Goal: Task Accomplishment & Management: Complete application form

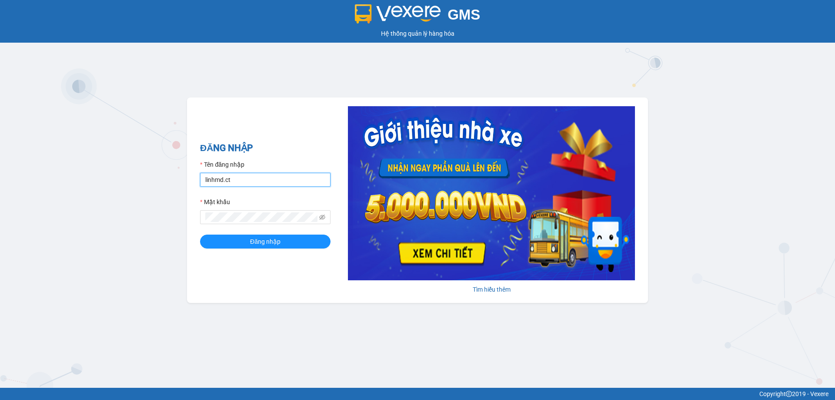
click at [281, 185] on input "linhmd.ct" at bounding box center [265, 180] width 131 height 14
type input "nhatmd.ct"
click at [275, 241] on span "Đăng nhập" at bounding box center [265, 242] width 30 height 10
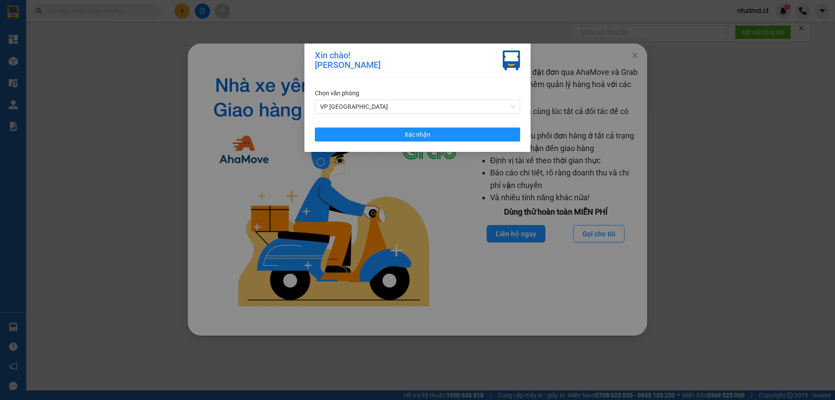
click at [442, 144] on div "Chọn văn phòng VP [PERSON_NAME] nhận" at bounding box center [418, 115] width 226 height 74
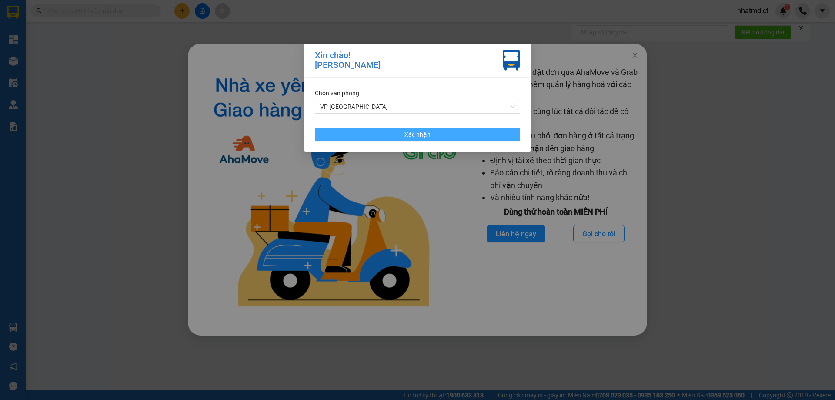
click at [446, 136] on button "Xác nhận" at bounding box center [417, 134] width 205 height 14
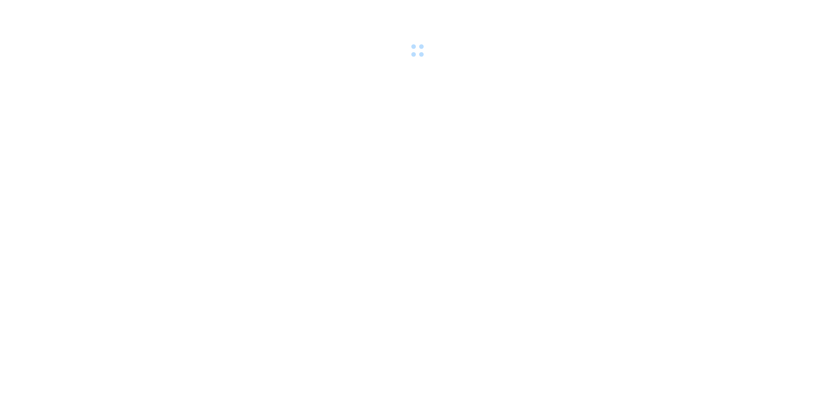
click at [634, 54] on div at bounding box center [417, 30] width 835 height 60
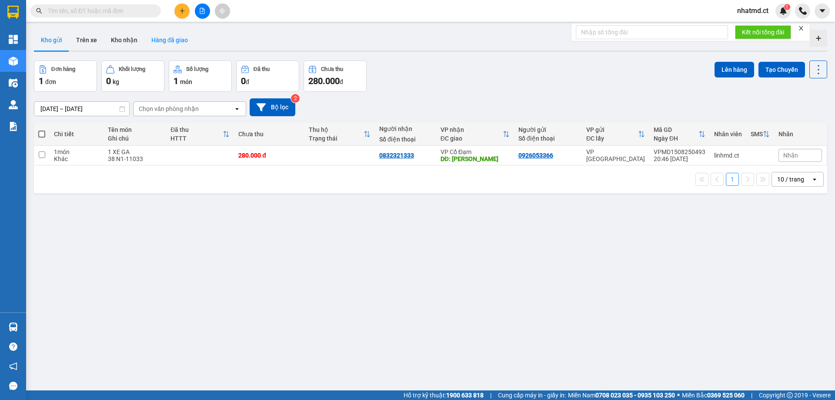
click at [167, 38] on button "Hàng đã giao" at bounding box center [169, 40] width 50 height 21
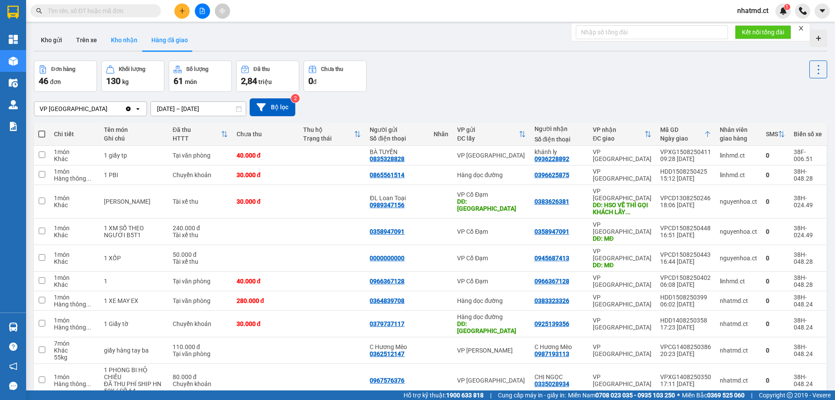
click at [120, 42] on button "Kho nhận" at bounding box center [124, 40] width 40 height 21
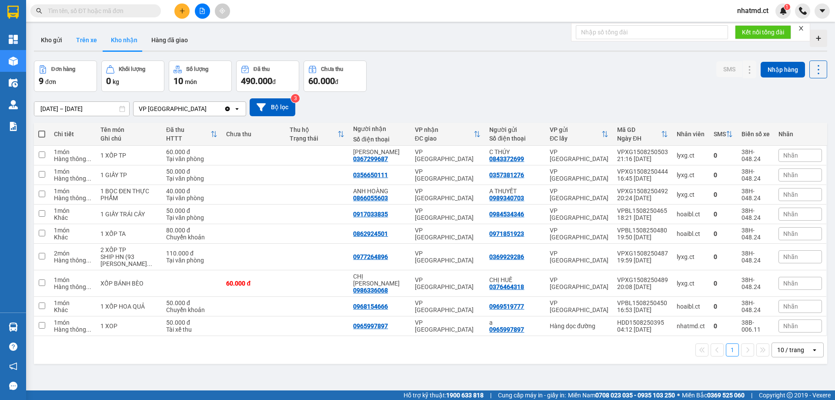
click at [91, 37] on button "Trên xe" at bounding box center [86, 40] width 35 height 21
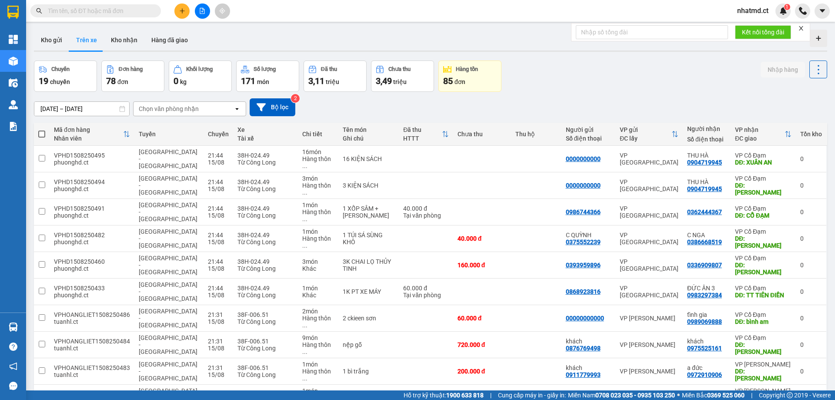
click at [213, 114] on div "Chọn văn phòng nhận" at bounding box center [184, 109] width 100 height 14
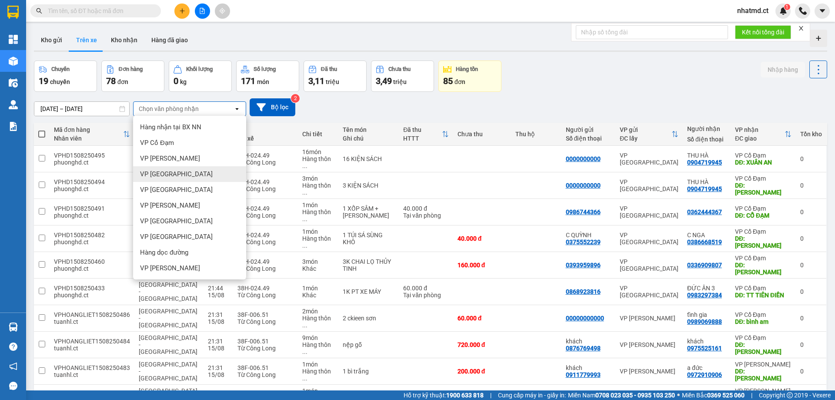
click at [183, 169] on div "VP [GEOGRAPHIC_DATA]" at bounding box center [189, 174] width 113 height 16
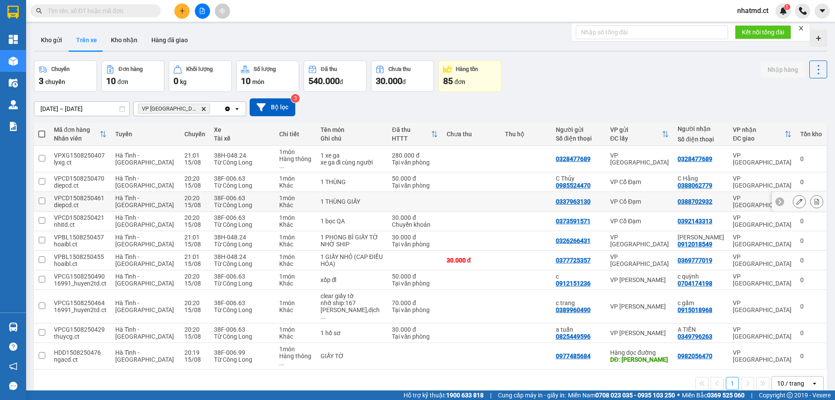
scroll to position [40, 0]
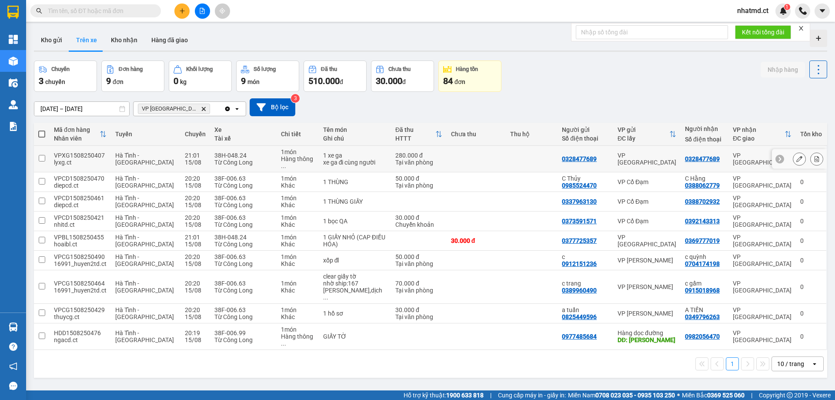
click at [277, 161] on td "1 món Hàng thông ..." at bounding box center [298, 159] width 42 height 27
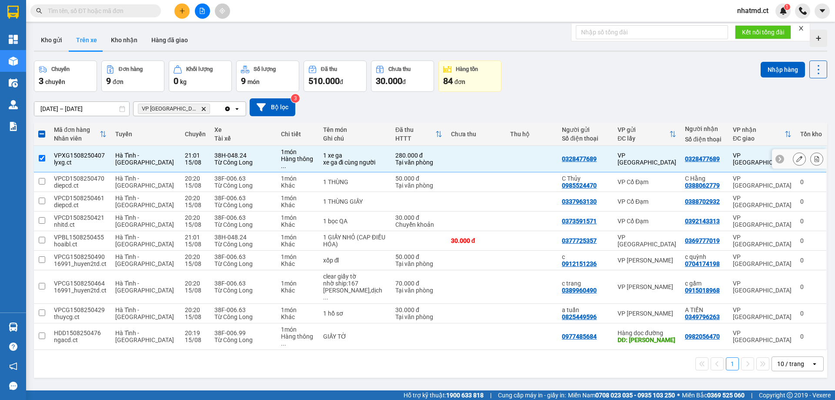
click at [277, 165] on td "1 món Hàng thông ..." at bounding box center [298, 159] width 42 height 27
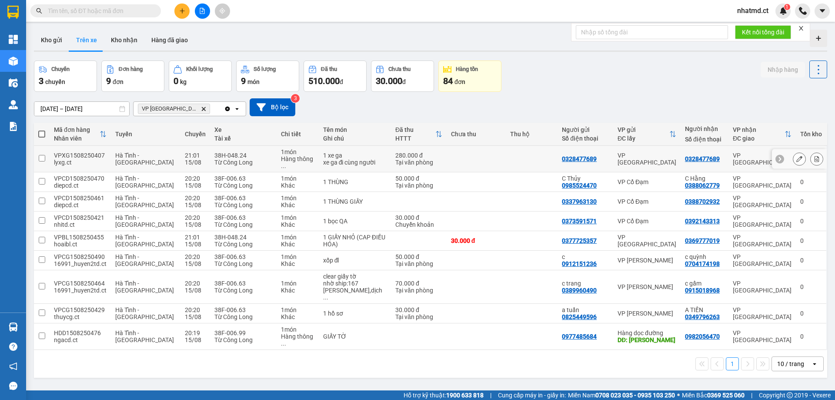
click at [250, 161] on div "Từ Công Long" at bounding box center [243, 162] width 58 height 7
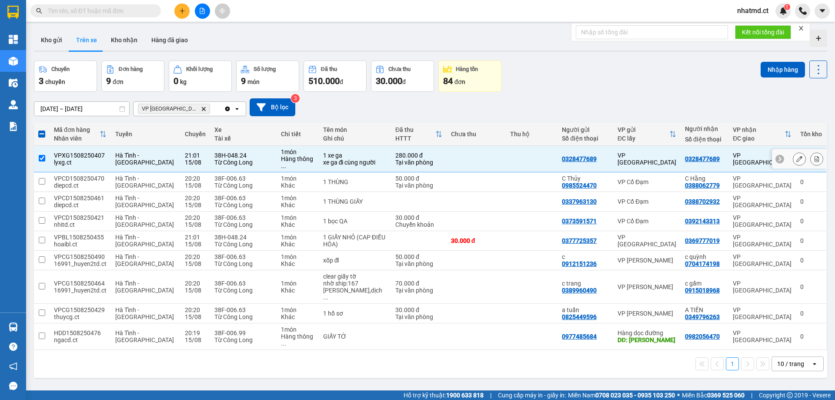
click at [281, 160] on div "Hàng thông ..." at bounding box center [298, 162] width 34 height 14
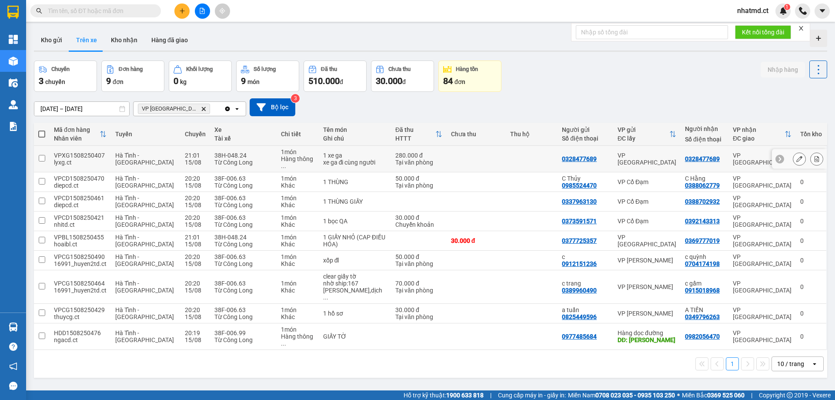
click at [281, 164] on div "Hàng thông ..." at bounding box center [298, 162] width 34 height 14
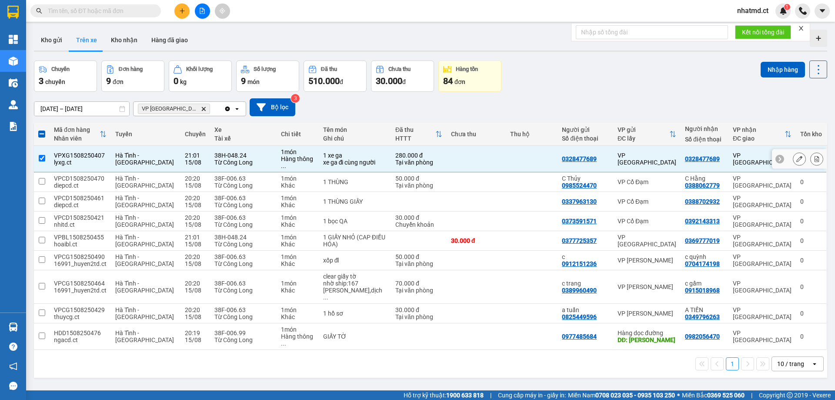
click at [282, 165] on div "Hàng thông ..." at bounding box center [298, 162] width 34 height 14
checkbox input "false"
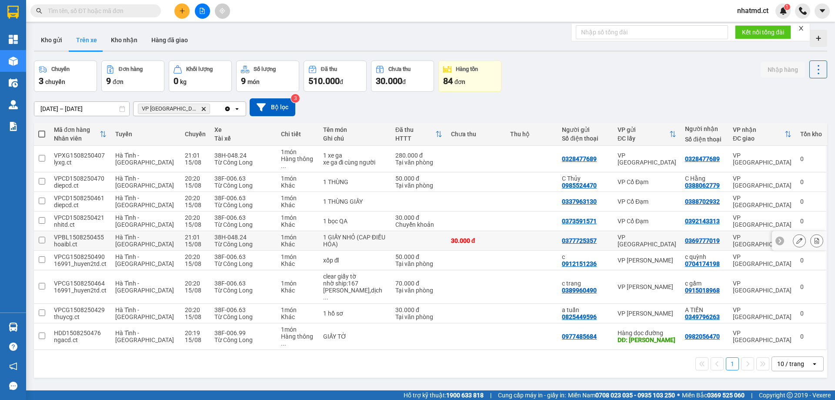
click at [281, 241] on div "Khác" at bounding box center [298, 244] width 34 height 7
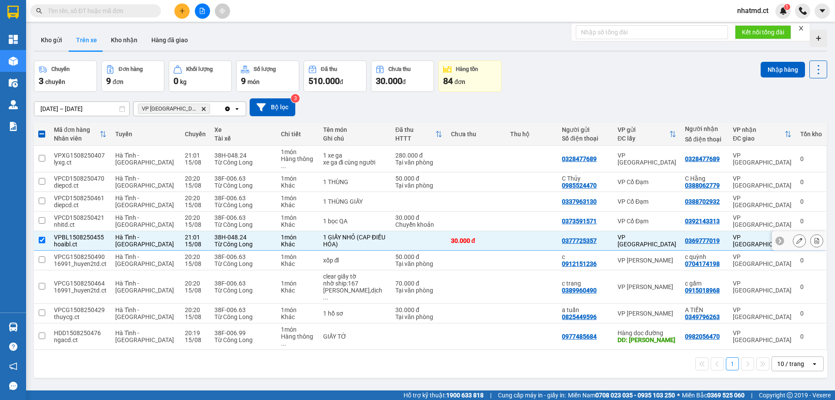
click at [281, 241] on div "Khác" at bounding box center [298, 244] width 34 height 7
checkbox input "false"
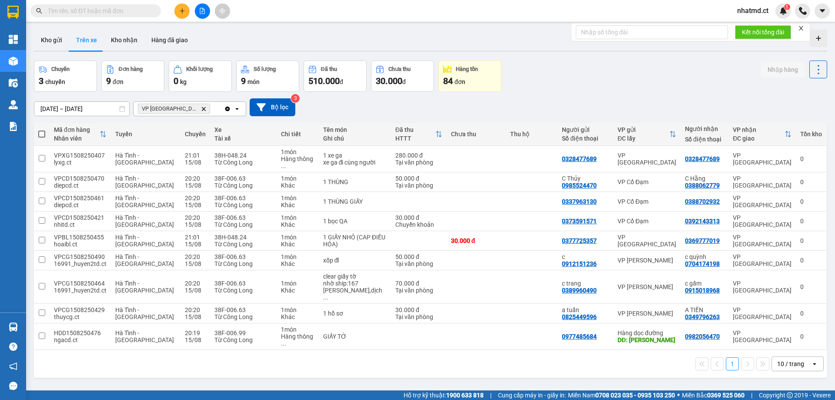
click at [115, 10] on input "text" at bounding box center [99, 11] width 103 height 10
type input "7"
click at [513, 237] on td at bounding box center [532, 241] width 52 height 20
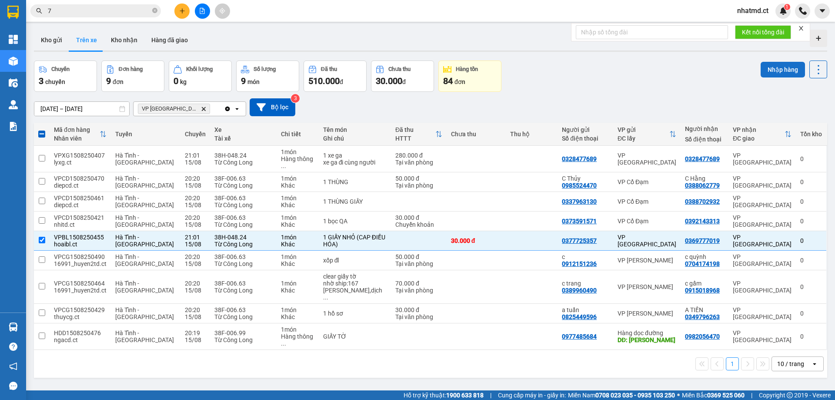
click at [765, 67] on button "Nhập hàng" at bounding box center [783, 70] width 44 height 16
checkbox input "false"
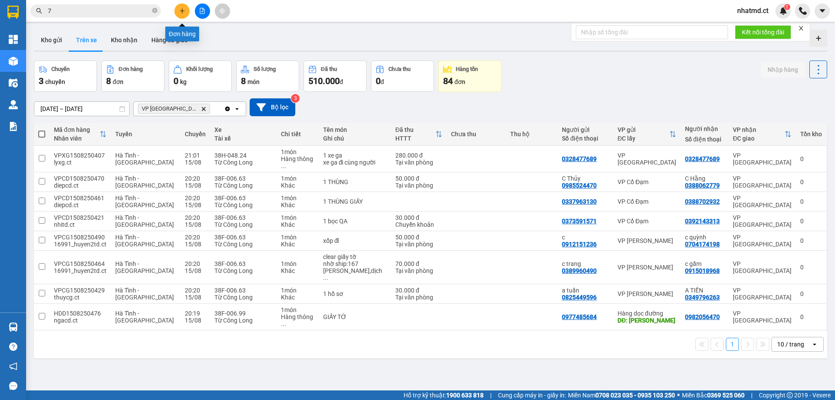
click at [181, 10] on icon "plus" at bounding box center [182, 11] width 6 height 6
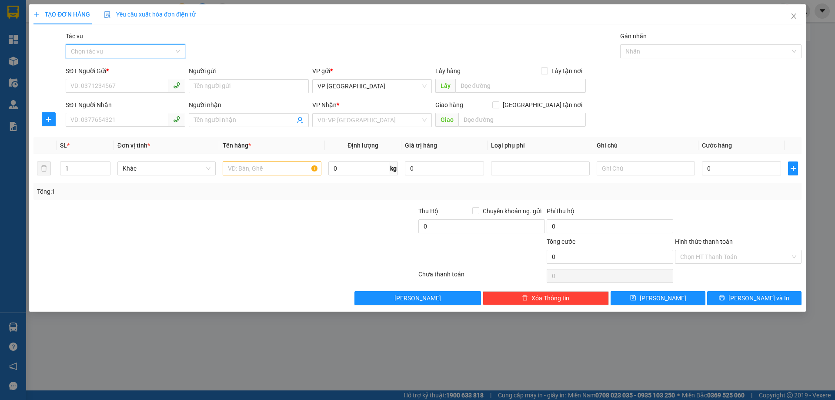
click at [133, 52] on input "Tác vụ" at bounding box center [122, 51] width 103 height 13
click at [130, 80] on div "Nhập hàng kho nhận" at bounding box center [125, 83] width 109 height 10
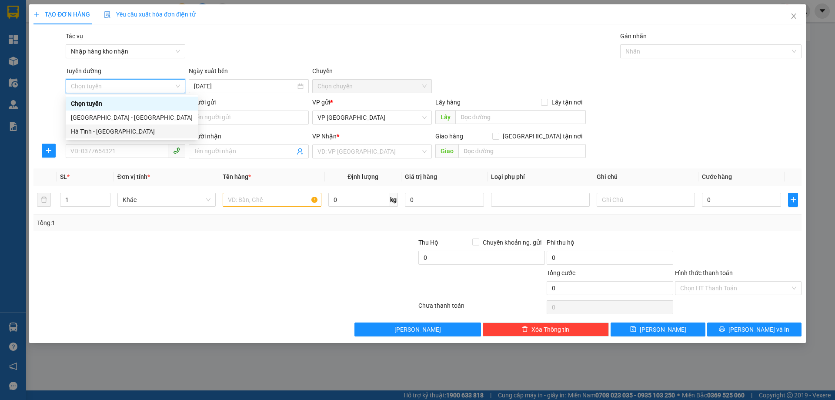
click at [126, 126] on div "Hà Tĩnh - Hà Nội" at bounding box center [132, 131] width 132 height 14
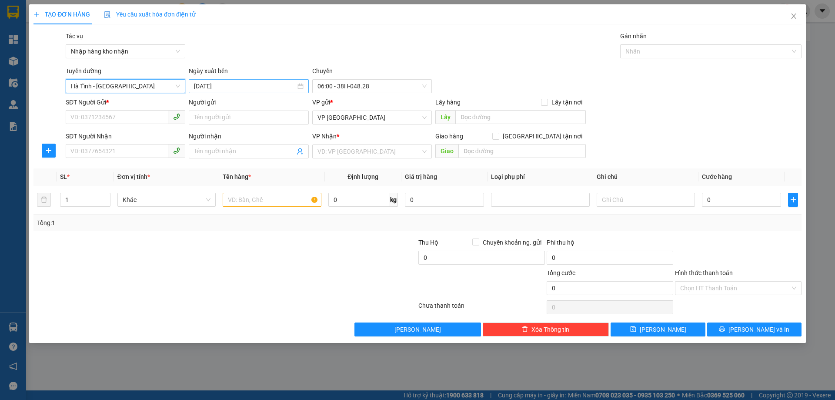
click at [206, 85] on input "16/08/2025" at bounding box center [244, 86] width 101 height 10
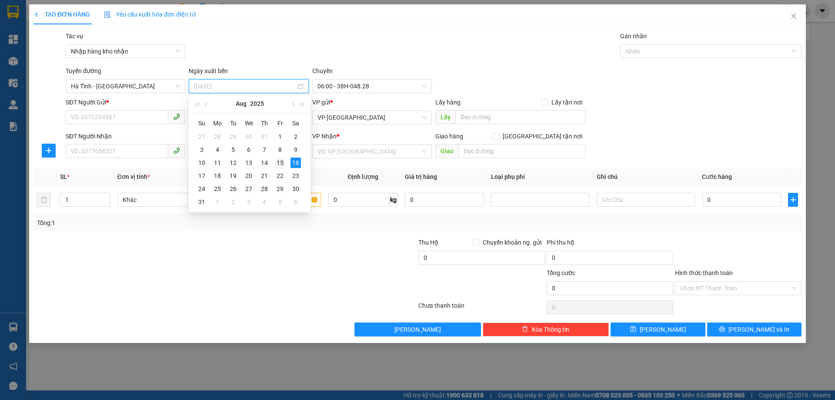
click at [283, 164] on div "15" at bounding box center [280, 162] width 10 height 10
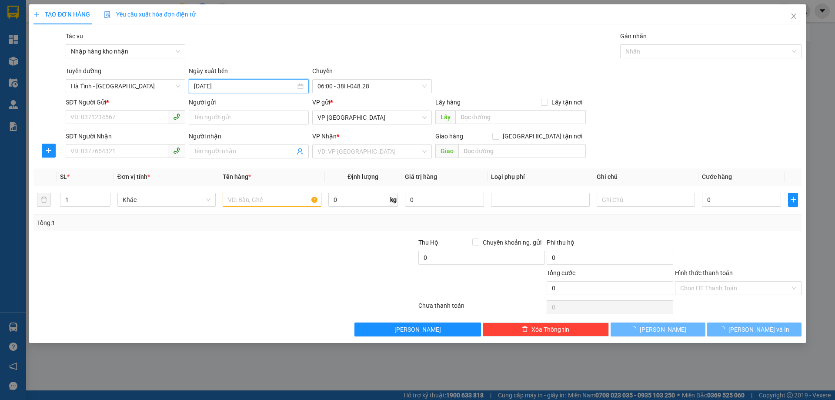
type input "15/08/2025"
click at [340, 83] on span "06:00 - 38H-048.28" at bounding box center [372, 86] width 109 height 13
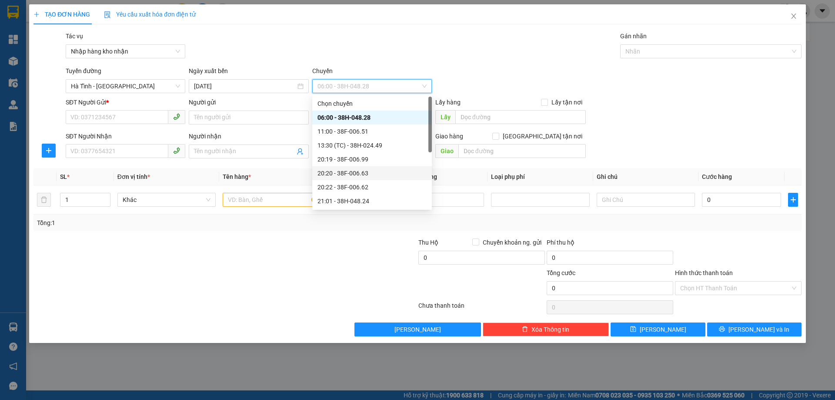
scroll to position [14, 0]
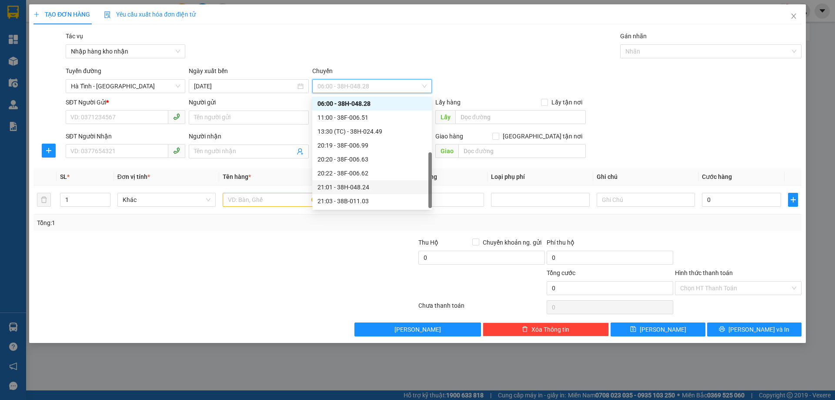
click at [340, 188] on div "21:01 - 38H-048.24" at bounding box center [372, 187] width 109 height 10
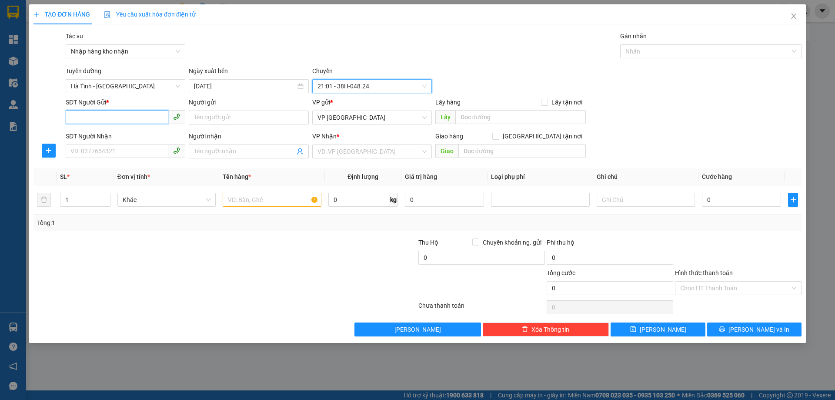
click at [154, 119] on input "SĐT Người Gửi *" at bounding box center [117, 117] width 103 height 14
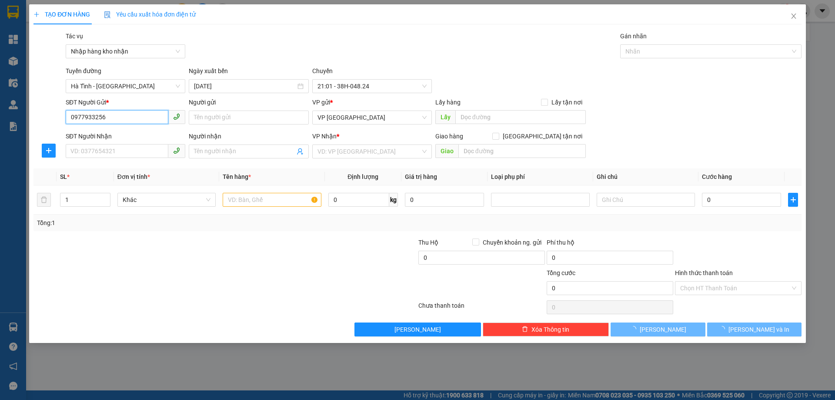
click at [140, 121] on input "0977933256" at bounding box center [117, 117] width 103 height 14
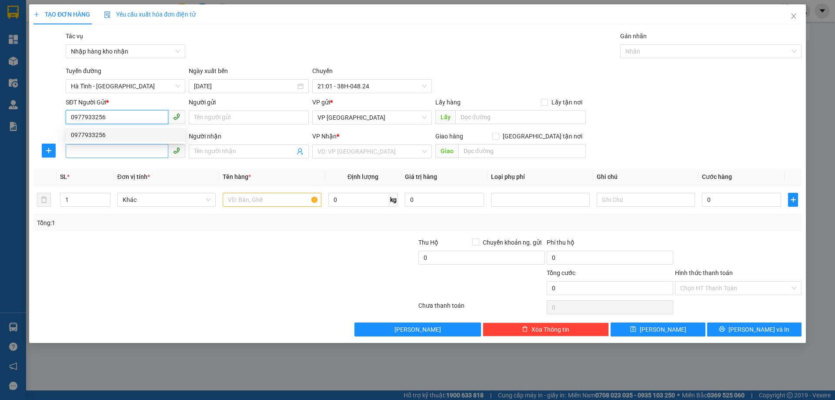
type input "0977933256"
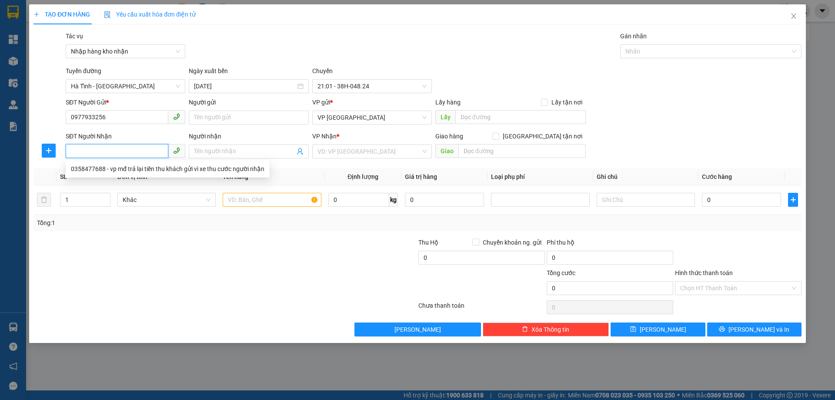
paste input "0977933256"
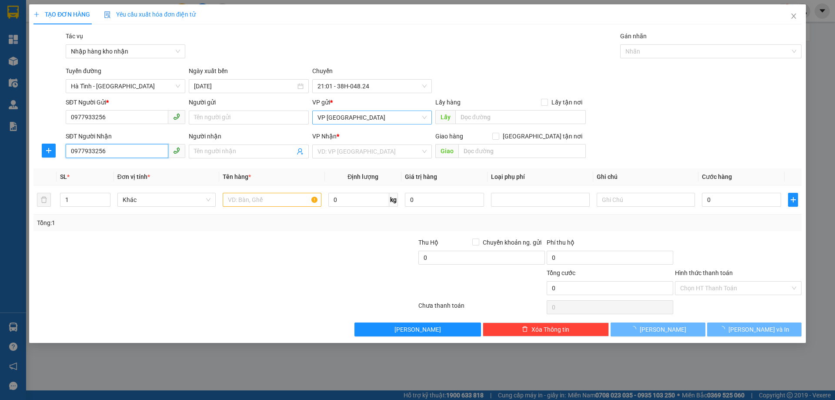
click at [334, 114] on span "VP [GEOGRAPHIC_DATA]" at bounding box center [372, 117] width 109 height 13
type input "0977933256"
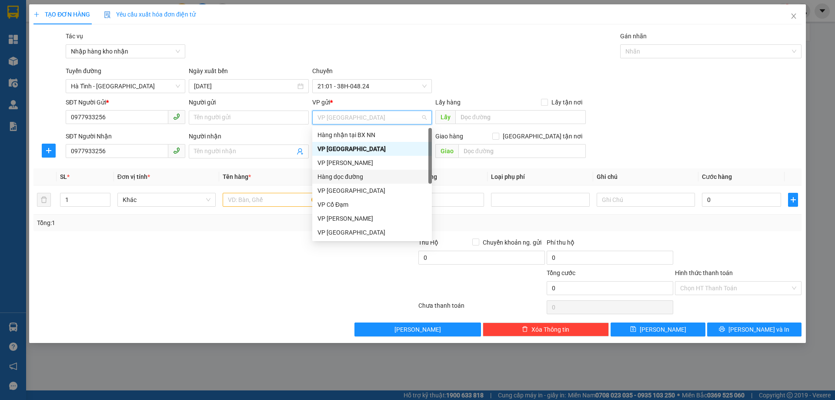
click at [327, 177] on div "Hàng dọc đường" at bounding box center [372, 177] width 109 height 10
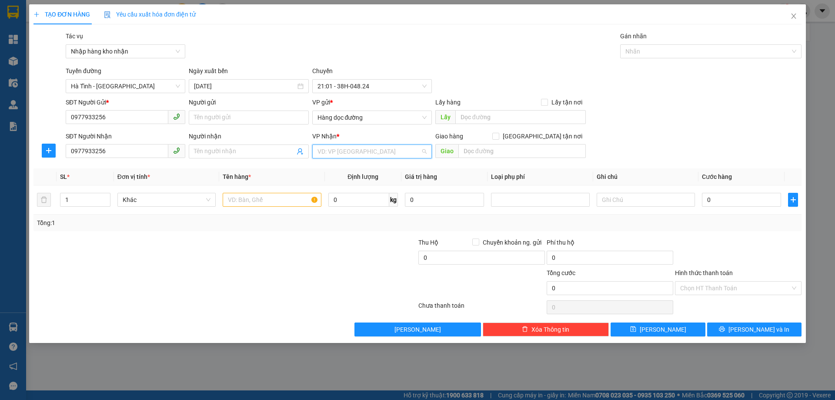
click at [328, 148] on input "search" at bounding box center [369, 151] width 103 height 13
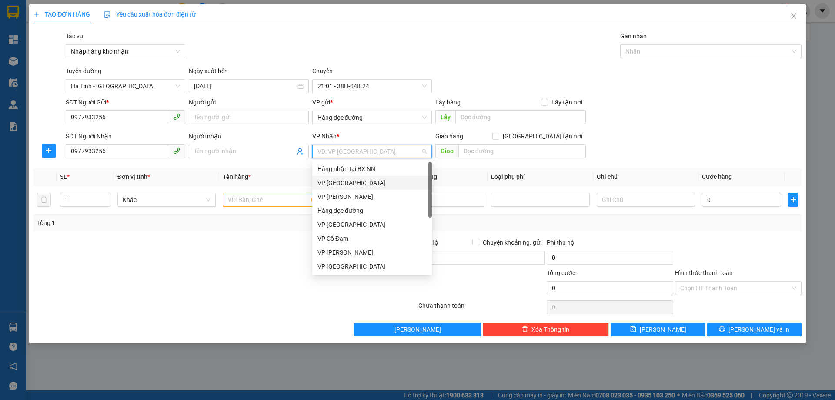
click at [329, 187] on div "VP [GEOGRAPHIC_DATA]" at bounding box center [372, 183] width 109 height 10
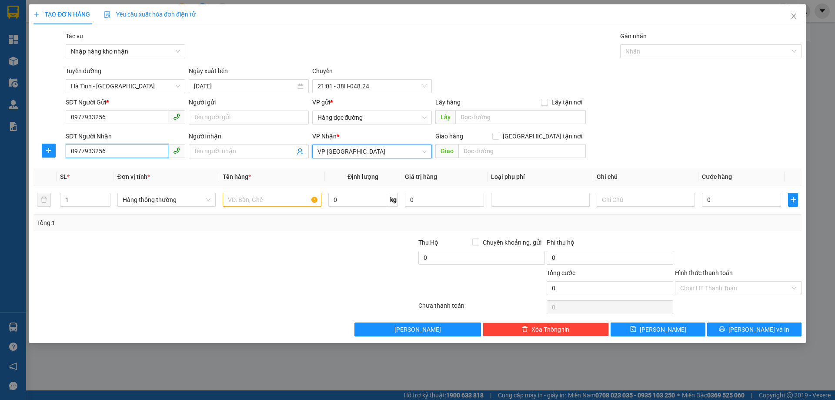
click at [123, 148] on input "0977933256" at bounding box center [117, 151] width 103 height 14
click at [140, 154] on input "0977933256" at bounding box center [117, 151] width 103 height 14
click at [235, 197] on input "text" at bounding box center [272, 200] width 98 height 14
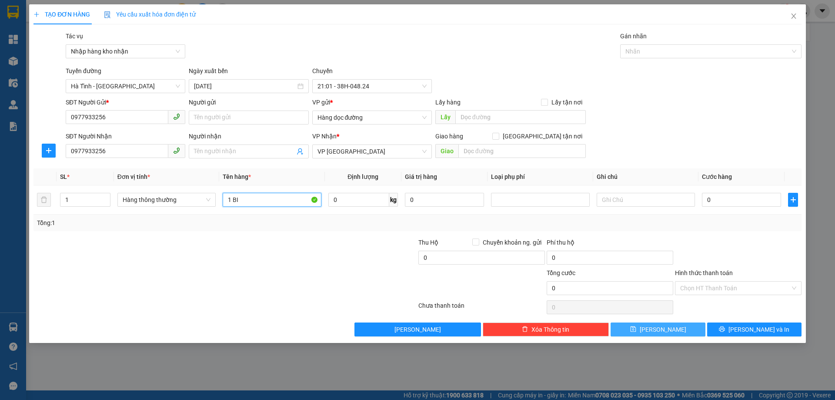
type input "1 BI"
click at [635, 322] on button "Lưu" at bounding box center [658, 329] width 94 height 14
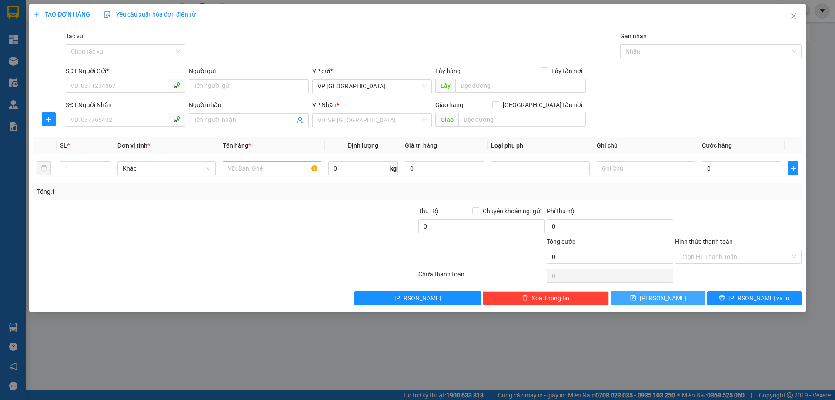
click at [669, 297] on button "Lưu" at bounding box center [658, 298] width 94 height 14
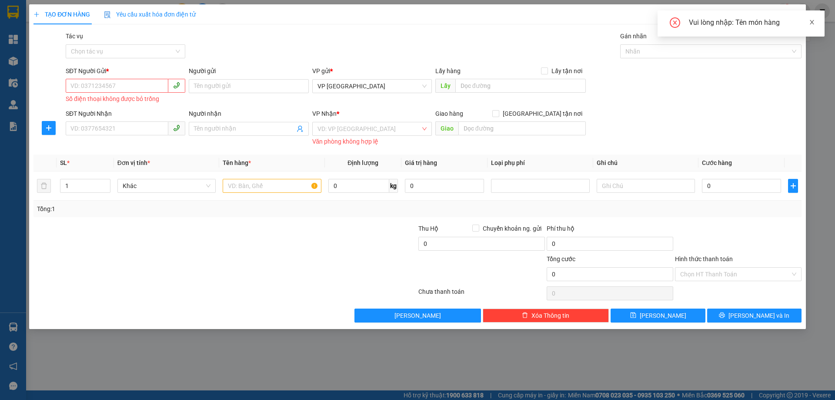
click at [814, 21] on icon "close" at bounding box center [812, 22] width 6 height 6
click at [794, 18] on icon "close" at bounding box center [794, 16] width 7 height 7
